Goal: Obtain resource: Obtain resource

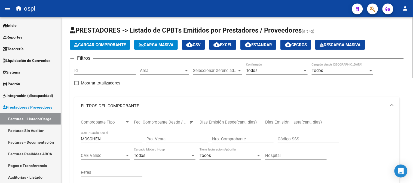
scroll to position [26, 0]
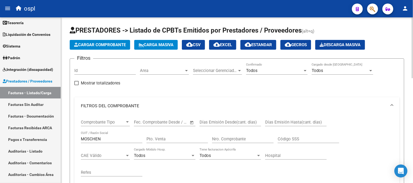
click at [112, 140] on input "MOSCHEN" at bounding box center [112, 139] width 62 height 5
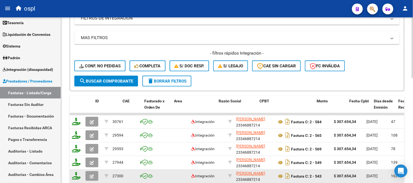
scroll to position [211, 0]
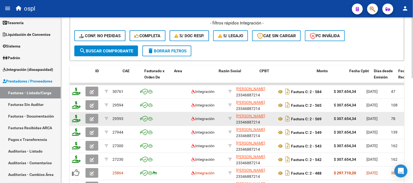
type input "[PERSON_NAME] g"
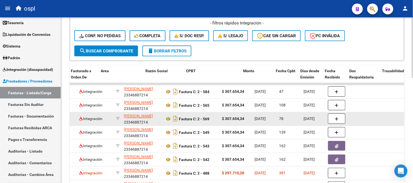
drag, startPoint x: 344, startPoint y: 118, endPoint x: 371, endPoint y: 116, distance: 27.0
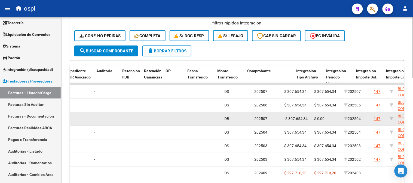
drag, startPoint x: 334, startPoint y: 119, endPoint x: 369, endPoint y: 119, distance: 35.4
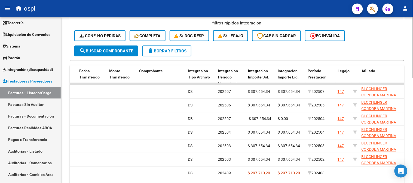
scroll to position [0, 0]
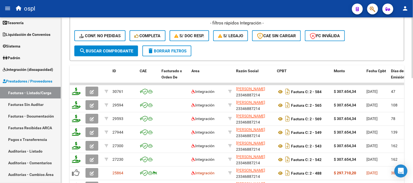
drag, startPoint x: 205, startPoint y: 110, endPoint x: 62, endPoint y: 58, distance: 152.7
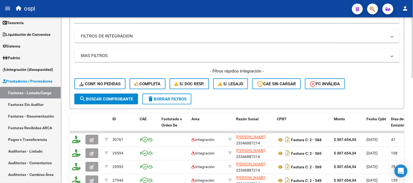
scroll to position [91, 0]
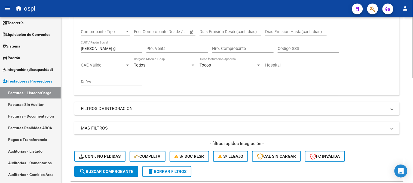
click at [124, 48] on input "[PERSON_NAME] g" at bounding box center [112, 48] width 62 height 5
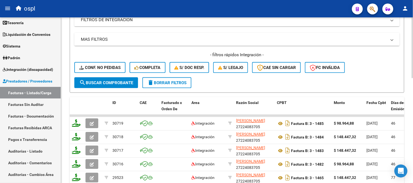
scroll to position [211, 0]
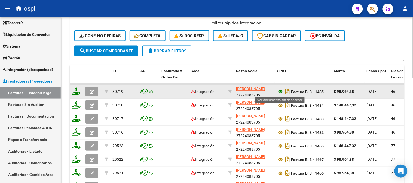
click at [279, 93] on icon at bounding box center [280, 92] width 7 height 7
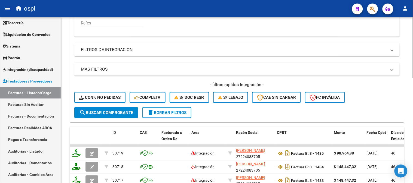
scroll to position [60, 0]
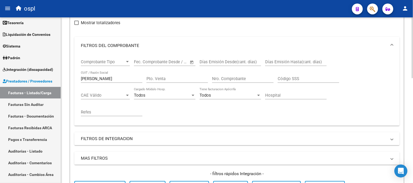
click at [112, 74] on div "da [PERSON_NAME] / Razón Social" at bounding box center [112, 77] width 62 height 12
click at [110, 80] on input "[PERSON_NAME]" at bounding box center [112, 78] width 62 height 5
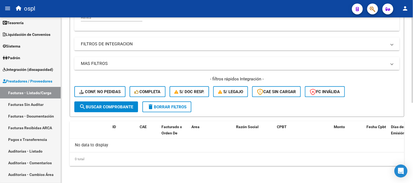
scroll to position [120, 0]
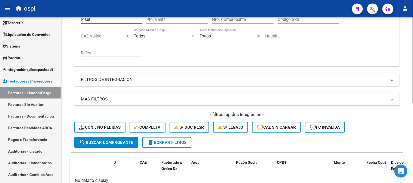
paste input "27250474968"
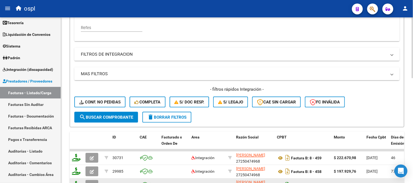
scroll to position [180, 0]
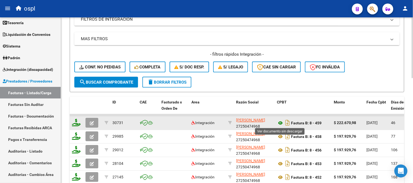
click at [281, 125] on icon at bounding box center [280, 123] width 7 height 7
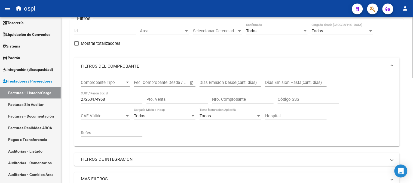
scroll to position [0, 0]
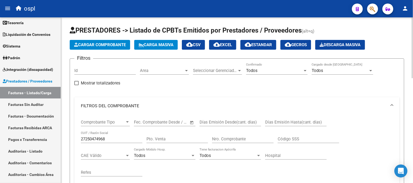
click at [108, 143] on div "27250474968 CUIT / Razón Social" at bounding box center [112, 138] width 62 height 12
click at [109, 141] on input "27250474968" at bounding box center [112, 139] width 62 height 5
paste input "838420"
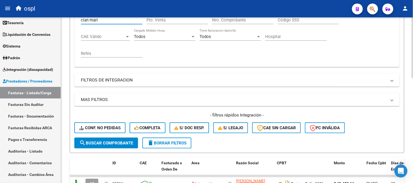
scroll to position [181, 0]
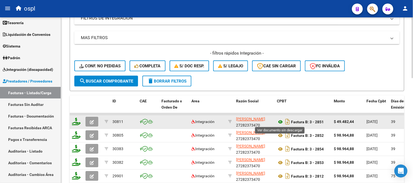
click at [281, 123] on icon at bounding box center [280, 122] width 7 height 7
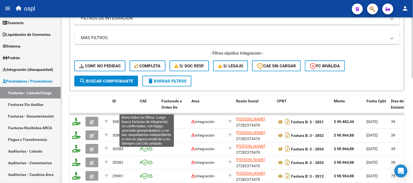
scroll to position [60, 0]
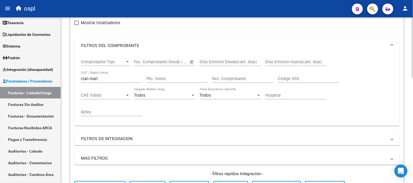
click at [101, 81] on input "cian mari" at bounding box center [112, 78] width 62 height 5
click at [94, 81] on input "cian mari" at bounding box center [112, 78] width 62 height 5
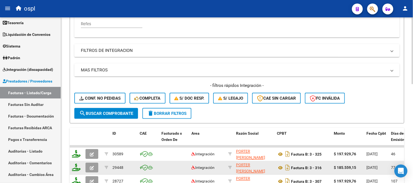
scroll to position [181, 0]
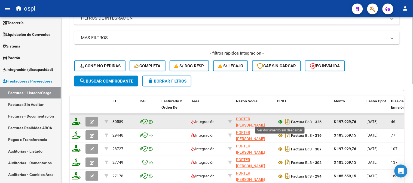
click at [281, 122] on icon at bounding box center [280, 122] width 7 height 7
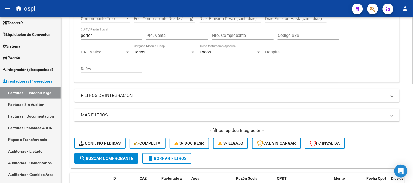
scroll to position [30, 0]
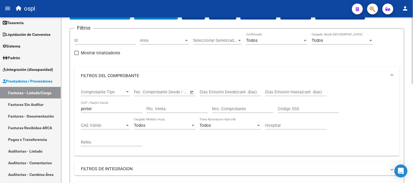
click at [114, 110] on input "porter" at bounding box center [112, 109] width 62 height 5
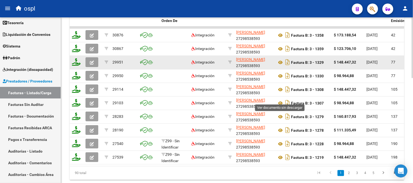
scroll to position [272, 0]
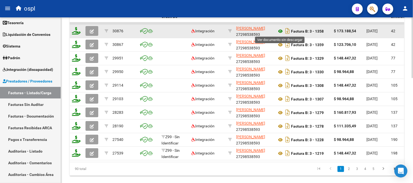
click at [281, 31] on icon at bounding box center [280, 31] width 7 height 7
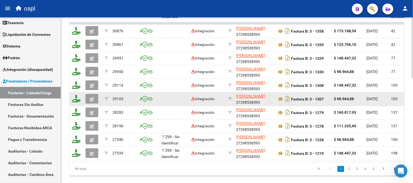
scroll to position [60, 0]
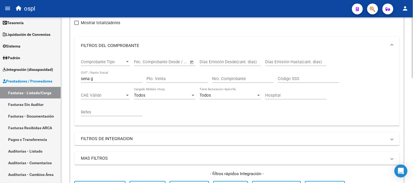
click at [116, 80] on input "sena g" at bounding box center [112, 78] width 62 height 5
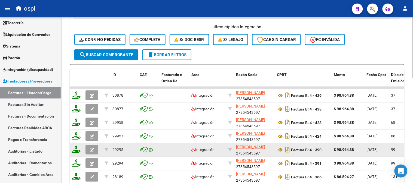
scroll to position [211, 0]
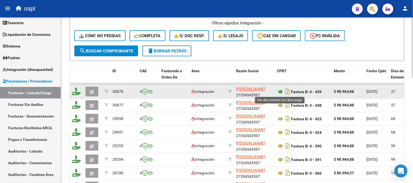
click at [280, 91] on icon at bounding box center [280, 92] width 7 height 7
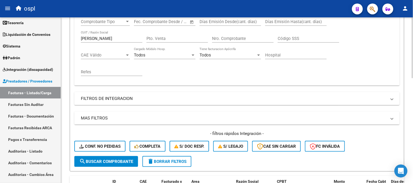
scroll to position [91, 0]
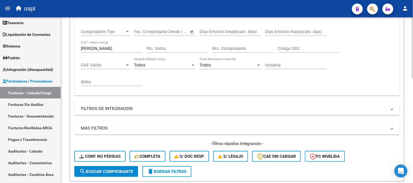
click at [94, 49] on input "[PERSON_NAME]" at bounding box center [112, 48] width 62 height 5
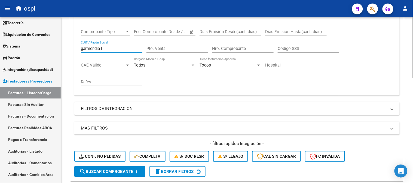
scroll to position [272, 0]
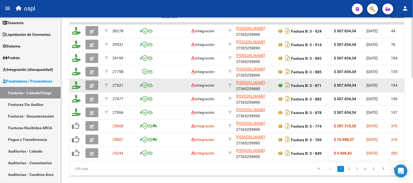
click at [279, 83] on icon at bounding box center [280, 86] width 7 height 7
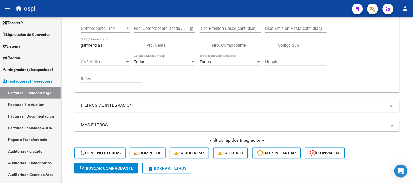
scroll to position [91, 0]
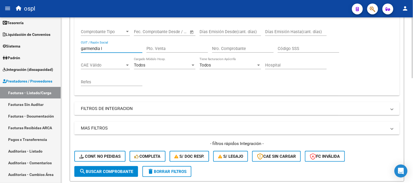
click at [99, 47] on input "garmendia l" at bounding box center [112, 48] width 62 height 5
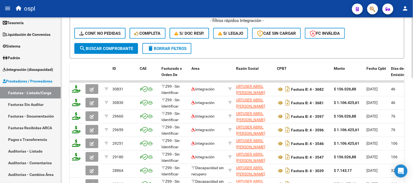
scroll to position [242, 0]
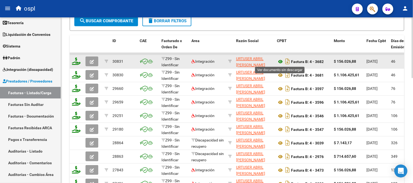
type input "urtus"
click at [282, 61] on icon at bounding box center [280, 62] width 7 height 7
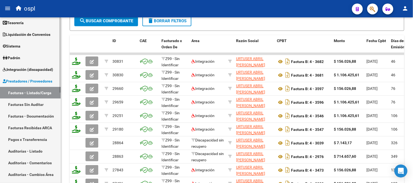
click at [38, 80] on span "Prestadores / Proveedores" at bounding box center [28, 81] width 50 height 6
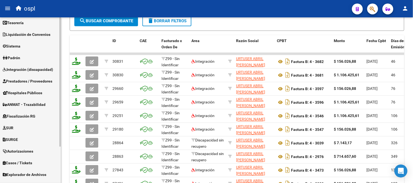
click at [36, 69] on span "Integración (discapacidad)" at bounding box center [28, 70] width 50 height 6
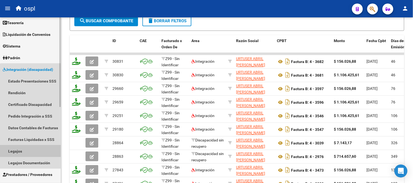
click at [40, 151] on link "Legajos" at bounding box center [30, 152] width 61 height 12
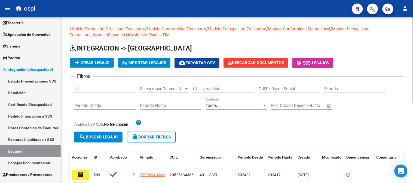
click at [287, 91] on input "CUIT / Razon Social" at bounding box center [290, 89] width 62 height 5
paste input "BOTTER BRUZZANITI VICTORIA"
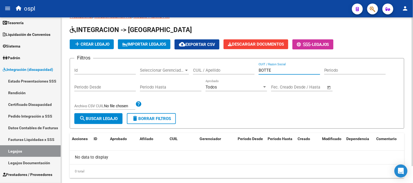
scroll to position [31, 0]
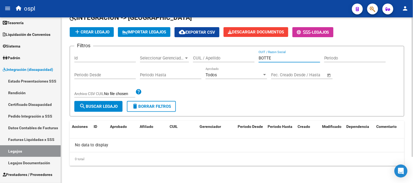
type input "BOTTEr"
click at [282, 58] on input "botter" at bounding box center [290, 58] width 62 height 5
paste input "27342178311"
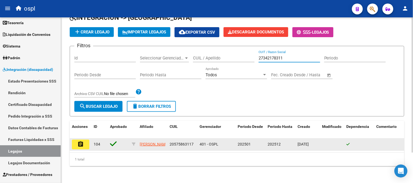
type input "27342178311"
click at [85, 145] on button "assignment" at bounding box center [80, 145] width 17 height 10
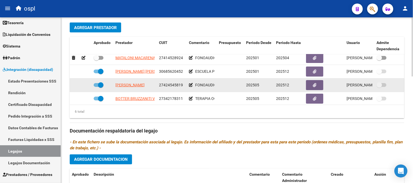
scroll to position [37, 0]
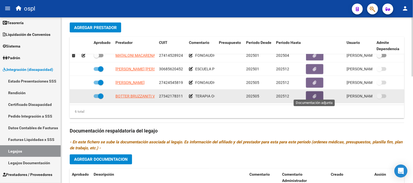
click at [314, 96] on button "button" at bounding box center [314, 96] width 17 height 10
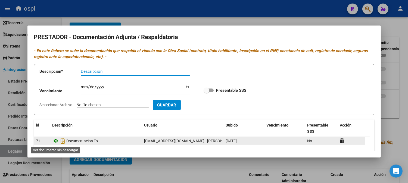
click at [56, 143] on icon at bounding box center [56, 141] width 7 height 7
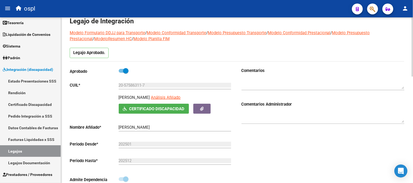
scroll to position [0, 0]
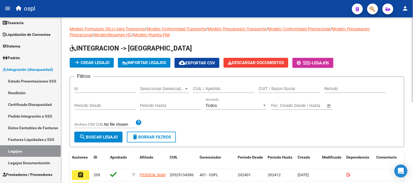
click at [291, 91] on input "CUIT / Razon Social" at bounding box center [290, 89] width 62 height 5
paste input "VALLMITJANA"
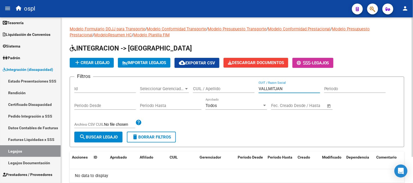
paste input "27424545819"
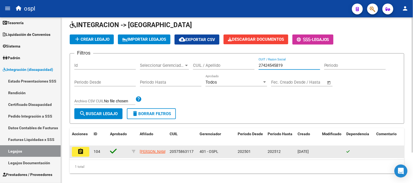
scroll to position [37, 0]
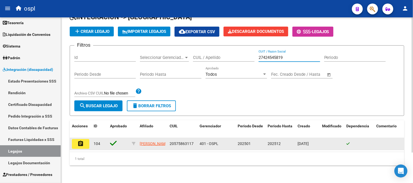
type input "27424545819"
click at [75, 141] on button "assignment" at bounding box center [80, 144] width 17 height 10
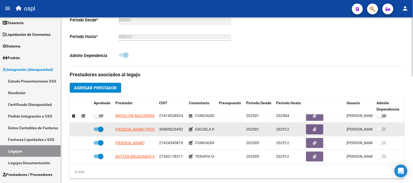
scroll to position [37, 0]
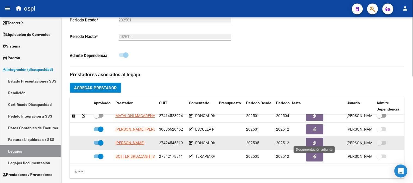
click at [312, 140] on button "button" at bounding box center [314, 143] width 17 height 10
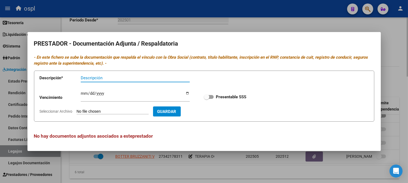
click at [260, 167] on div at bounding box center [204, 91] width 408 height 183
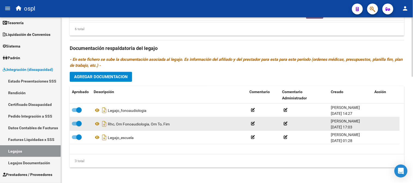
scroll to position [297, 0]
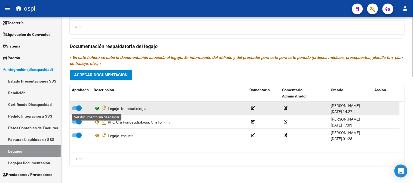
click at [98, 108] on icon at bounding box center [97, 108] width 7 height 7
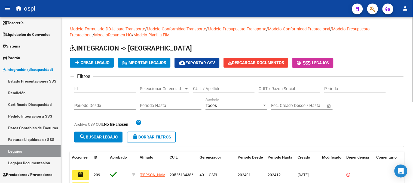
click at [296, 89] on input "CUIT / Razon Social" at bounding box center [290, 89] width 62 height 5
paste input "27329087579"
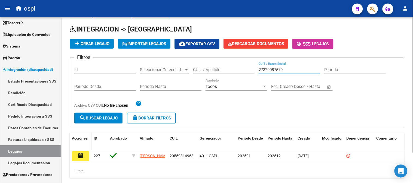
scroll to position [37, 0]
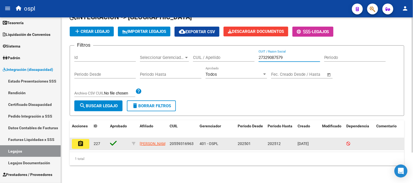
type input "27329087579"
click at [84, 140] on button "assignment" at bounding box center [80, 144] width 17 height 10
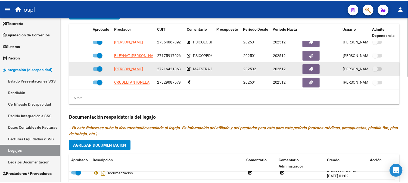
scroll to position [206, 0]
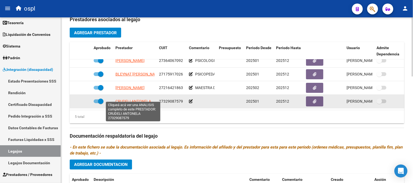
click at [139, 99] on span "CRUDELI ANTONELA" at bounding box center [133, 101] width 36 height 4
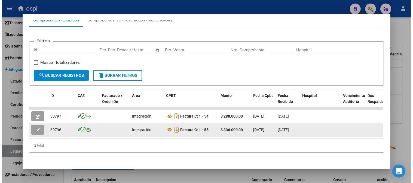
scroll to position [64, 0]
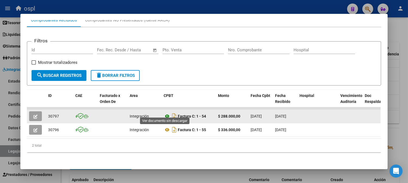
click at [166, 113] on icon at bounding box center [167, 116] width 7 height 7
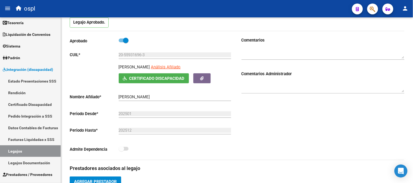
scroll to position [55, 0]
